Goal: Task Accomplishment & Management: Manage account settings

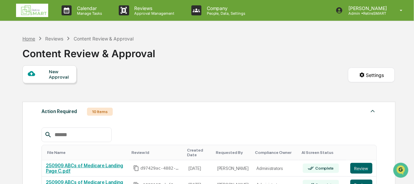
click at [26, 38] on div "Home" at bounding box center [28, 39] width 13 height 6
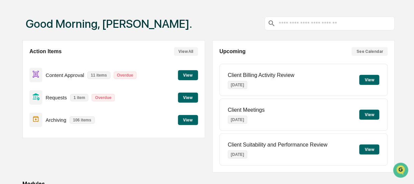
scroll to position [33, 0]
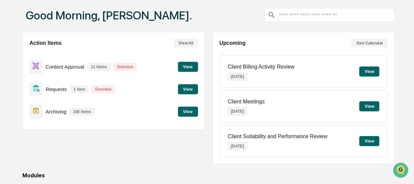
click at [186, 65] on button "View" at bounding box center [188, 67] width 20 height 10
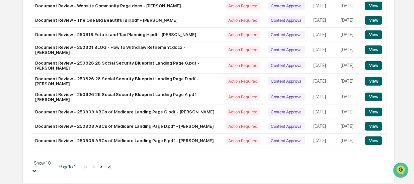
scroll to position [168, 0]
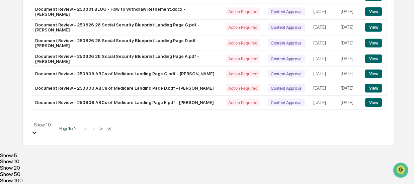
click at [58, 170] on body "Calendar Manage Tasks Reviews Approval Management Company People, Data, Setting…" at bounding box center [207, 15] width 414 height 337
click at [57, 165] on div "Show 20" at bounding box center [207, 168] width 414 height 6
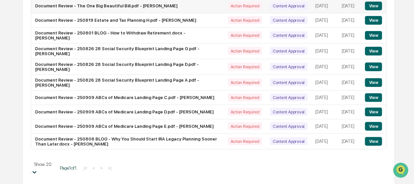
scroll to position [135, 0]
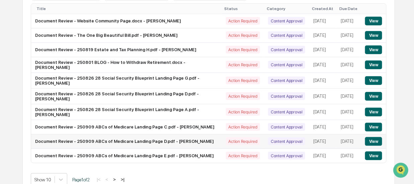
scroll to position [115, 0]
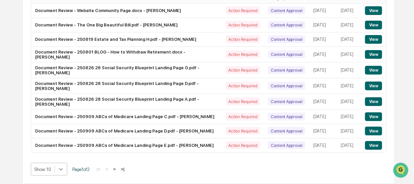
click at [58, 171] on body "Calendar Manage Tasks Reviews Approval Management Company People, Data, Setting…" at bounding box center [207, 36] width 414 height 295
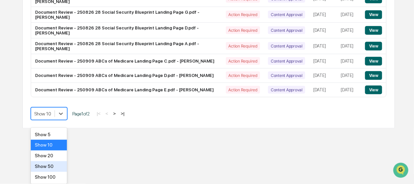
click at [56, 165] on div "Show 50" at bounding box center [49, 166] width 36 height 11
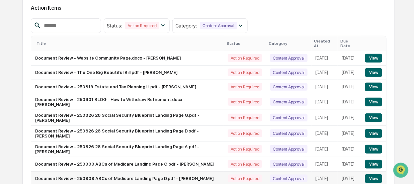
scroll to position [68, 0]
click at [371, 100] on button "View" at bounding box center [373, 102] width 17 height 9
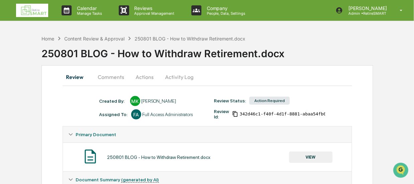
click at [112, 79] on button "Comments" at bounding box center [111, 77] width 37 height 16
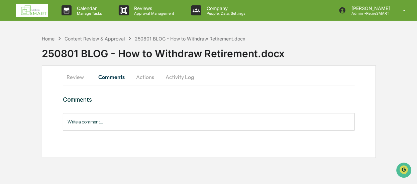
click at [76, 77] on button "Review" at bounding box center [78, 77] width 30 height 16
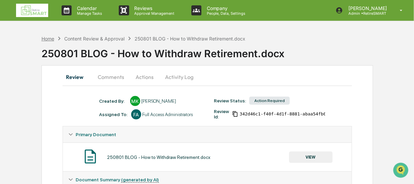
click at [51, 39] on div "Home" at bounding box center [47, 39] width 13 height 6
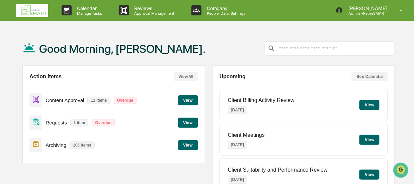
click at [184, 101] on button "View" at bounding box center [188, 100] width 20 height 10
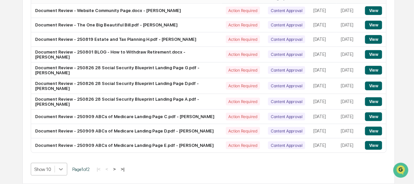
scroll to position [168, 0]
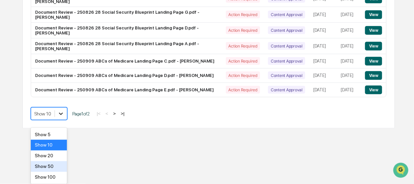
click at [55, 155] on div "Show 20" at bounding box center [49, 155] width 36 height 11
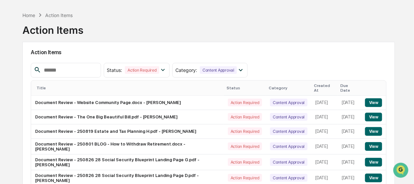
scroll to position [0, 0]
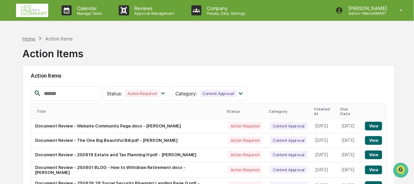
click at [29, 39] on div "Home" at bounding box center [28, 39] width 13 height 6
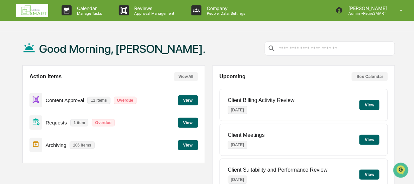
click at [190, 97] on button "View" at bounding box center [188, 100] width 20 height 10
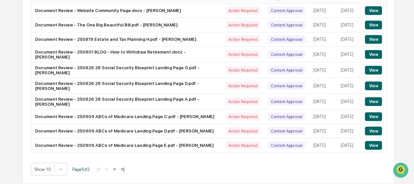
scroll to position [82, 0]
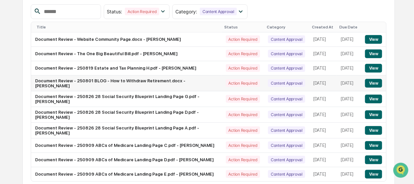
click at [376, 82] on button "View" at bounding box center [373, 83] width 17 height 9
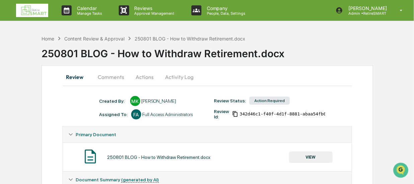
click at [110, 77] on button "Comments" at bounding box center [111, 77] width 37 height 16
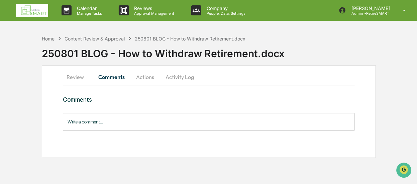
click at [181, 74] on button "Activity Log" at bounding box center [179, 77] width 39 height 16
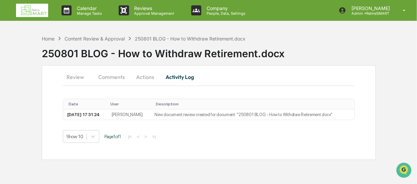
click at [75, 77] on button "Review" at bounding box center [78, 77] width 30 height 16
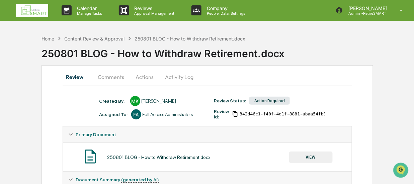
click at [72, 77] on button "Review" at bounding box center [78, 77] width 30 height 16
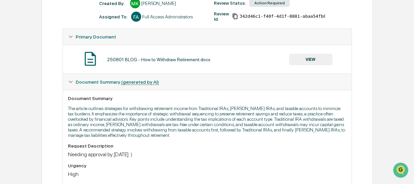
scroll to position [64, 0]
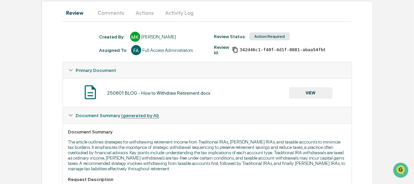
click at [315, 93] on button "VIEW" at bounding box center [310, 92] width 43 height 11
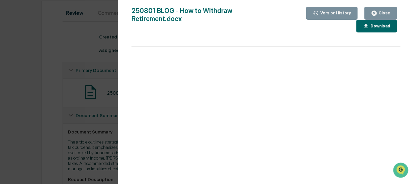
click at [385, 11] on div "Close" at bounding box center [383, 13] width 13 height 5
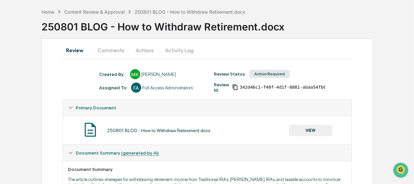
scroll to position [0, 0]
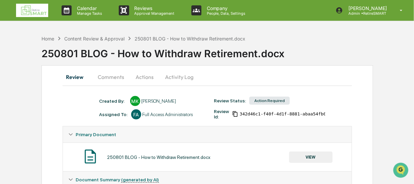
click at [48, 35] on div "Home Content Review & Approval 250801 BLOG - How to Withdraw Retirement.docx" at bounding box center [143, 38] width 204 height 7
click at [49, 37] on div "Home" at bounding box center [47, 39] width 13 height 6
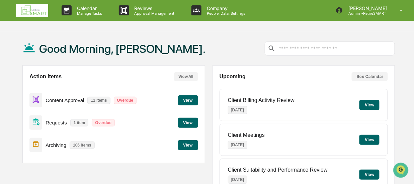
click at [188, 99] on button "View" at bounding box center [188, 100] width 20 height 10
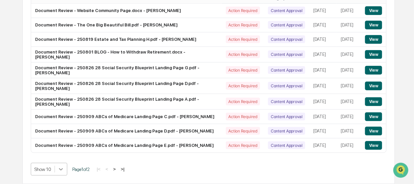
scroll to position [168, 0]
click at [58, 166] on body "Calendar Manage Tasks Reviews Approval Management Company People, Data, Setting…" at bounding box center [207, 36] width 414 height 295
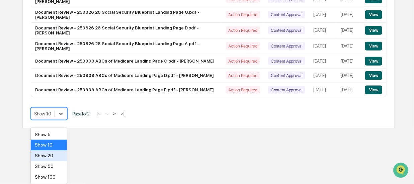
click at [56, 158] on div "Show 20" at bounding box center [49, 155] width 36 height 11
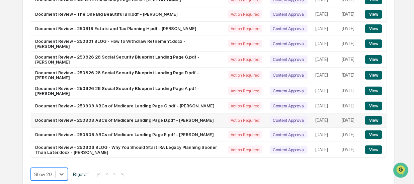
scroll to position [135, 0]
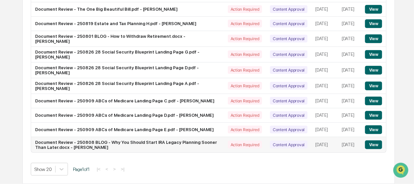
click at [371, 144] on button "View" at bounding box center [373, 144] width 17 height 9
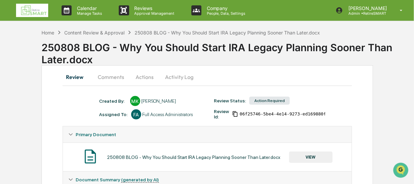
click at [116, 75] on button "Comments" at bounding box center [111, 77] width 37 height 16
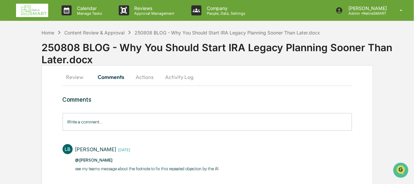
click at [148, 75] on button "Actions" at bounding box center [145, 77] width 30 height 16
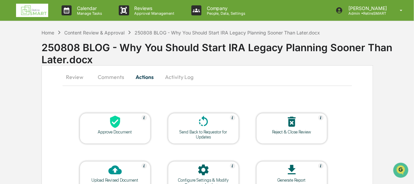
click at [77, 77] on button "Review" at bounding box center [78, 77] width 30 height 16
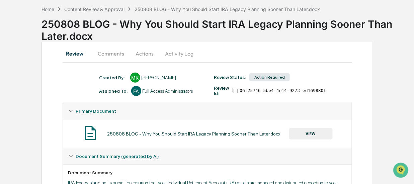
scroll to position [1, 0]
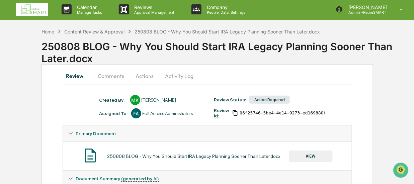
click at [309, 155] on button "VIEW" at bounding box center [310, 155] width 43 height 11
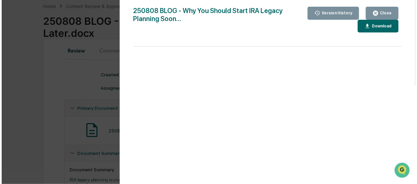
scroll to position [34, 0]
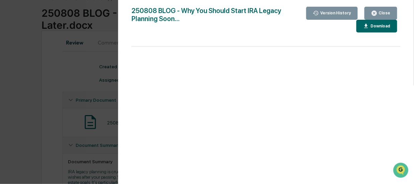
click at [381, 11] on div "Close" at bounding box center [383, 13] width 13 height 5
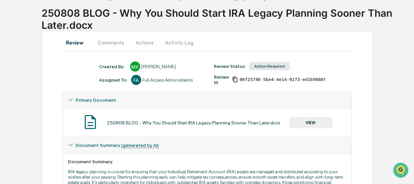
click at [143, 44] on button "Actions" at bounding box center [145, 42] width 30 height 16
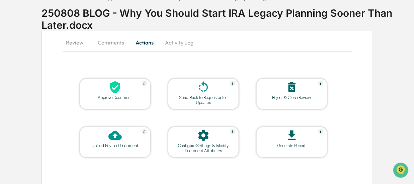
click at [131, 93] on div at bounding box center [115, 88] width 67 height 14
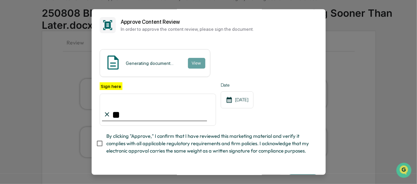
type input "*"
type input "**********"
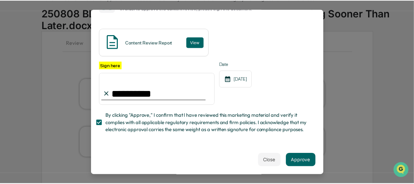
scroll to position [30, 0]
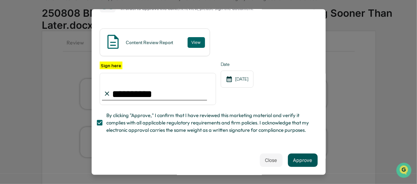
click at [298, 160] on button "Approve" at bounding box center [303, 159] width 30 height 13
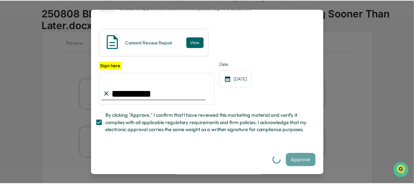
scroll to position [0, 0]
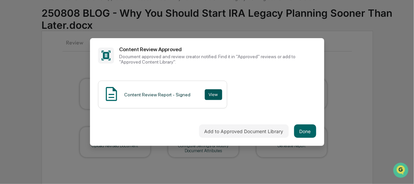
click at [210, 97] on button "View" at bounding box center [213, 94] width 17 height 11
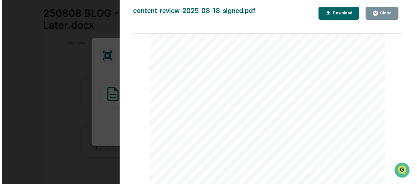
scroll to position [1170, 0]
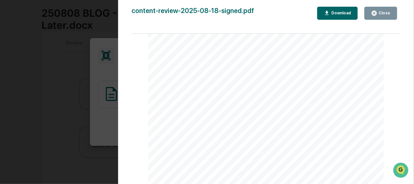
click at [385, 11] on div "Close" at bounding box center [383, 13] width 13 height 5
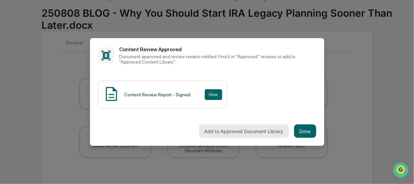
click at [279, 131] on button "Add to Approved Document Library" at bounding box center [244, 130] width 90 height 13
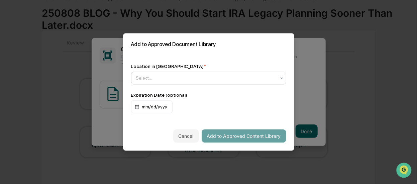
click at [237, 74] on div "Select..." at bounding box center [206, 78] width 146 height 9
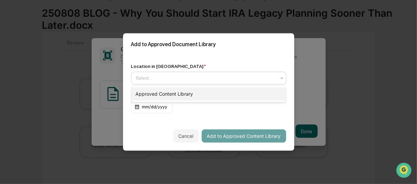
click at [212, 91] on div "Approved Content Library" at bounding box center [208, 93] width 154 height 13
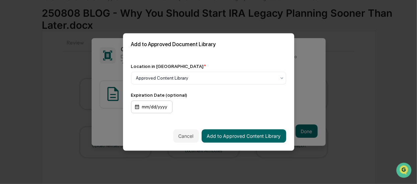
click at [160, 109] on div "mm/dd/yyyy" at bounding box center [151, 107] width 41 height 13
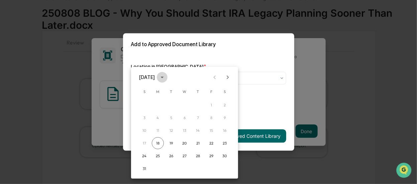
click at [168, 78] on button "calendar view is open, switch to year view" at bounding box center [162, 77] width 11 height 11
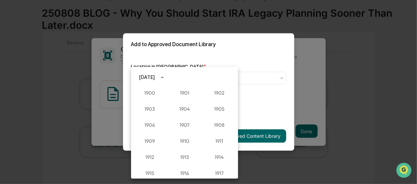
scroll to position [619, 0]
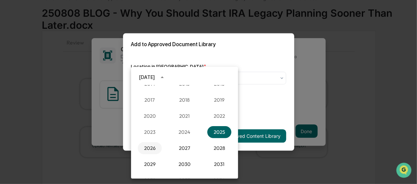
click at [156, 144] on button "2026" at bounding box center [150, 148] width 24 height 12
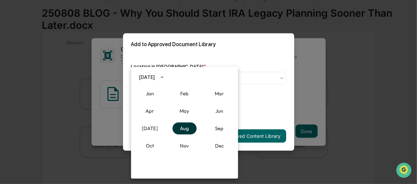
click at [186, 129] on button "Aug" at bounding box center [185, 128] width 24 height 12
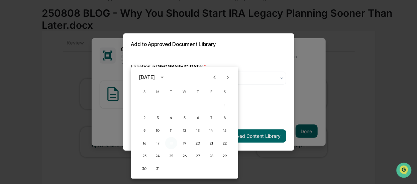
click at [171, 141] on button "18" at bounding box center [171, 143] width 12 height 12
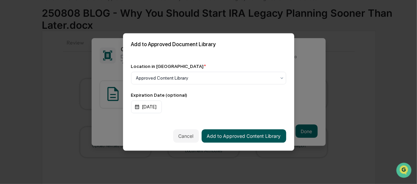
click at [223, 138] on button "Add to Approved Content Library" at bounding box center [244, 135] width 85 height 13
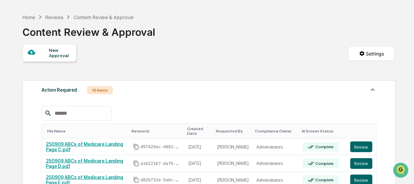
scroll to position [11, 0]
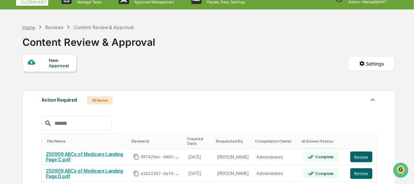
click at [30, 27] on div "Home" at bounding box center [28, 27] width 13 height 6
